Goal: Task Accomplishment & Management: Complete application form

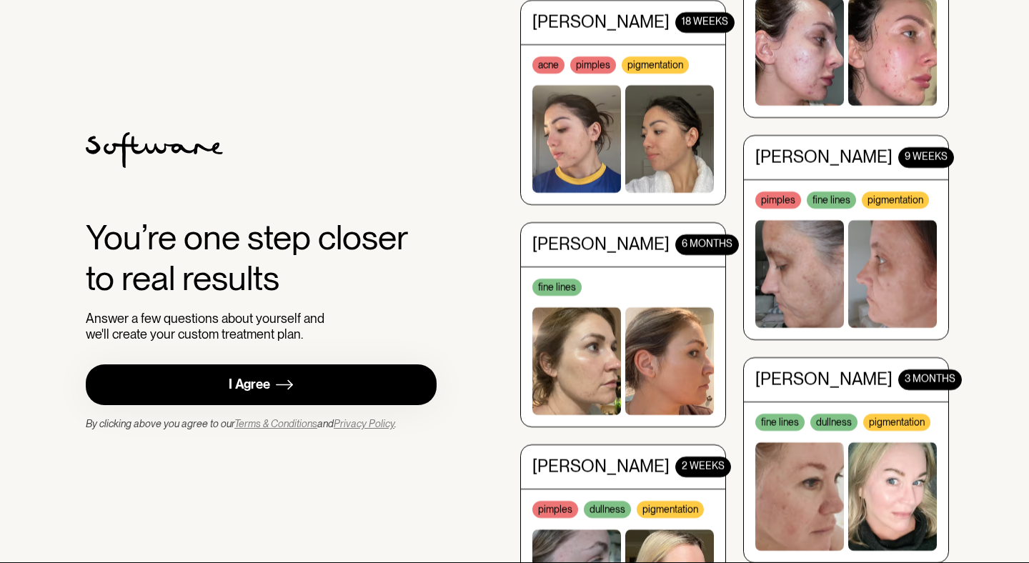
click at [264, 389] on div "I Agree" at bounding box center [249, 385] width 41 height 16
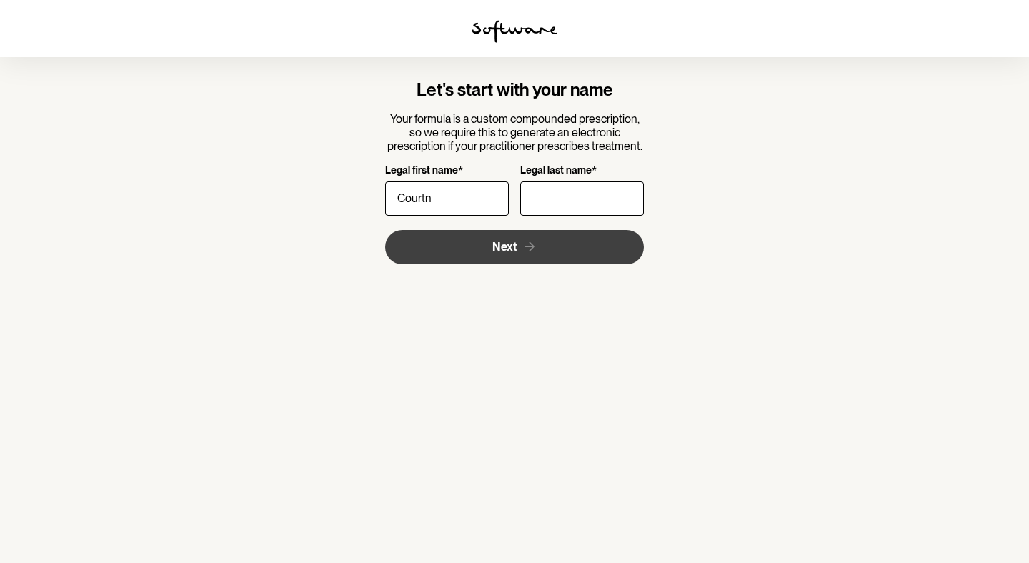
type input "Courtney"
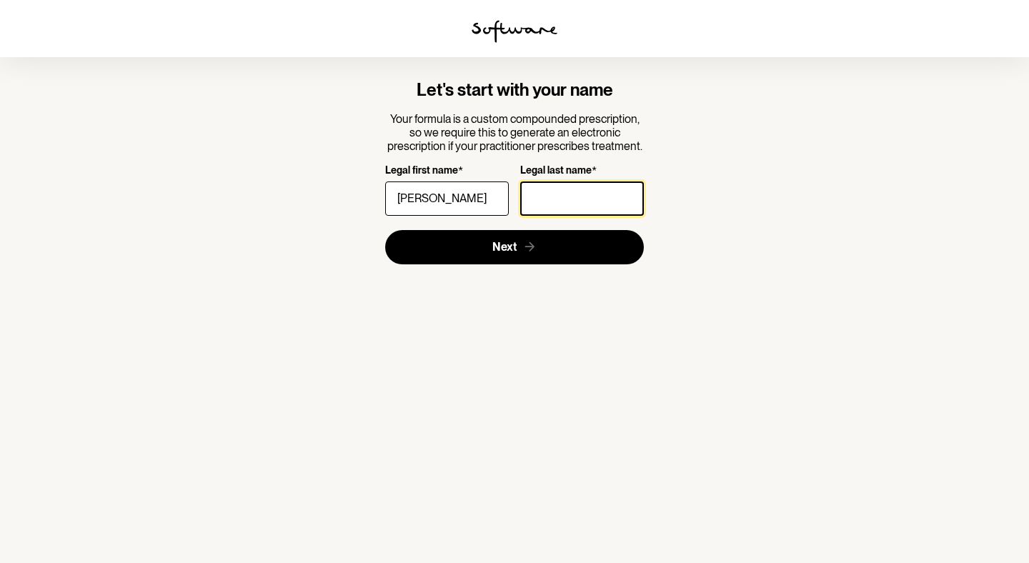
click at [573, 184] on input "Legal last name *" at bounding box center [582, 199] width 124 height 34
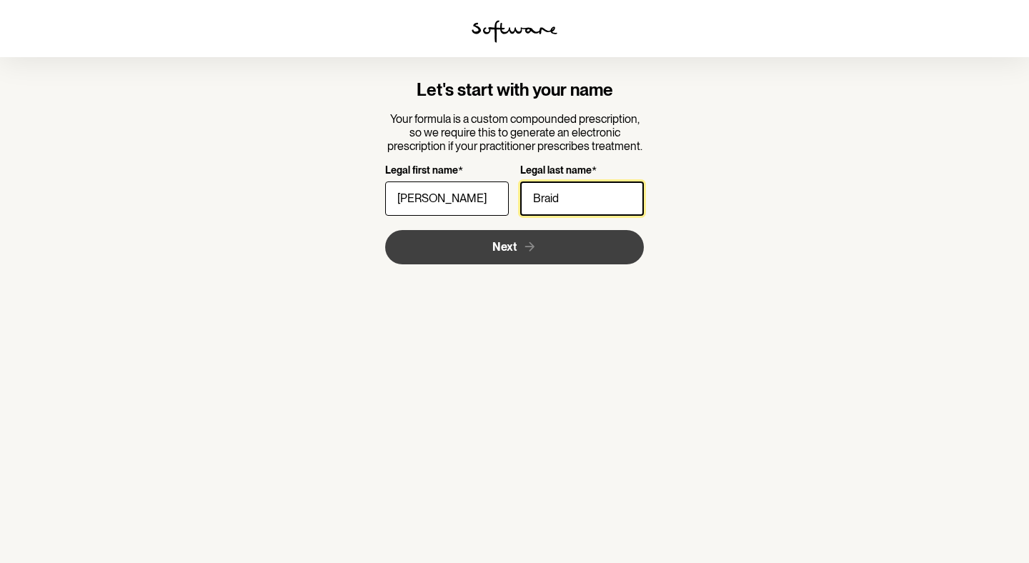
type input "Braid"
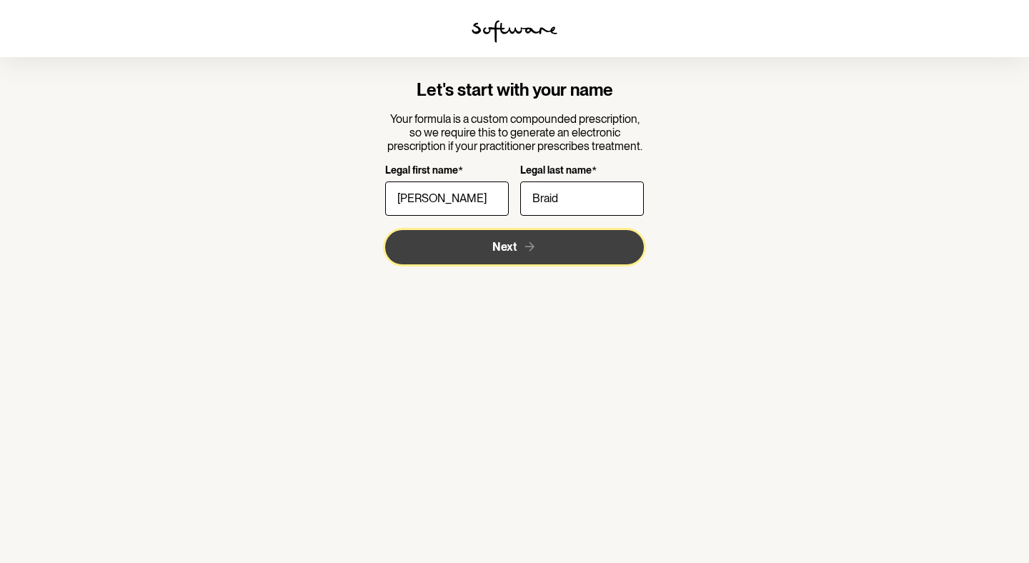
click at [514, 258] on button "Next" at bounding box center [514, 247] width 259 height 34
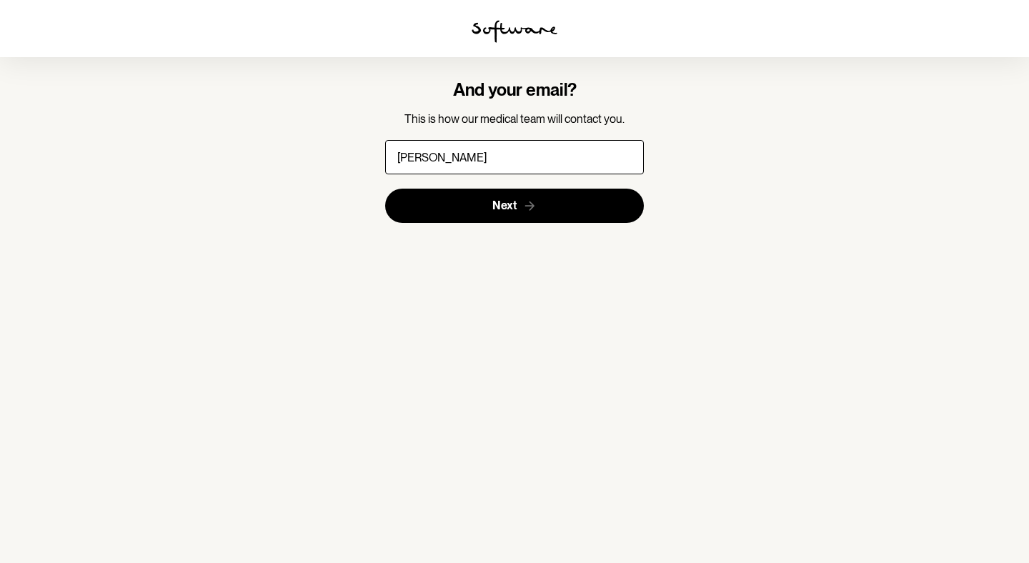
type input "courtneybraid@outlook.com"
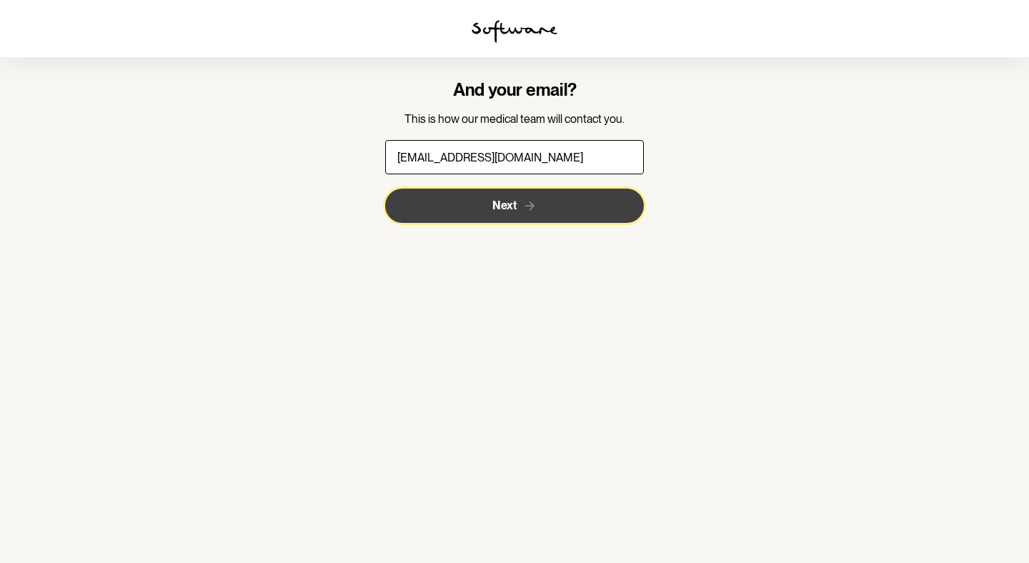
click at [518, 211] on button "Next" at bounding box center [514, 206] width 259 height 34
